Goal: Task Accomplishment & Management: Manage account settings

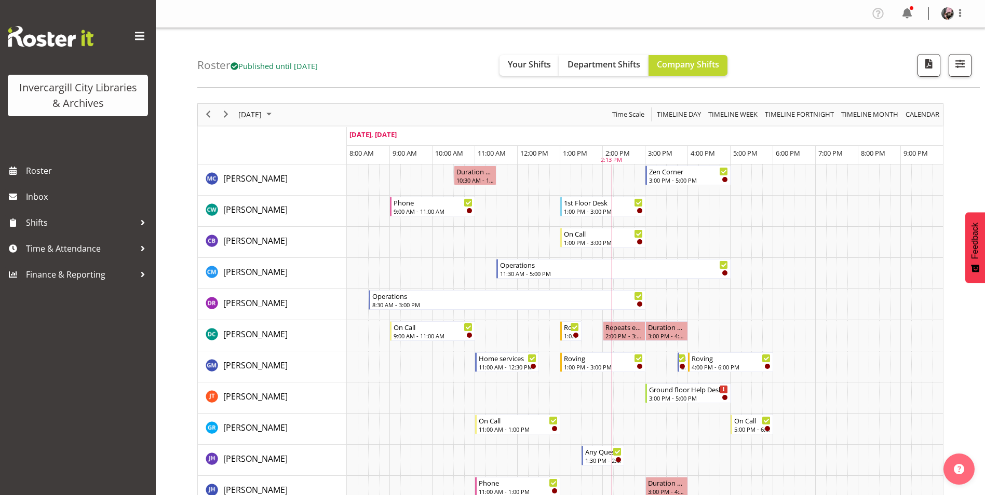
scroll to position [260, 0]
click at [377, 55] on div "Roster Published until Oct 26, 2025 Your Shifts Department Shifts Company Shift…" at bounding box center [588, 58] width 782 height 60
